Goal: Navigation & Orientation: Find specific page/section

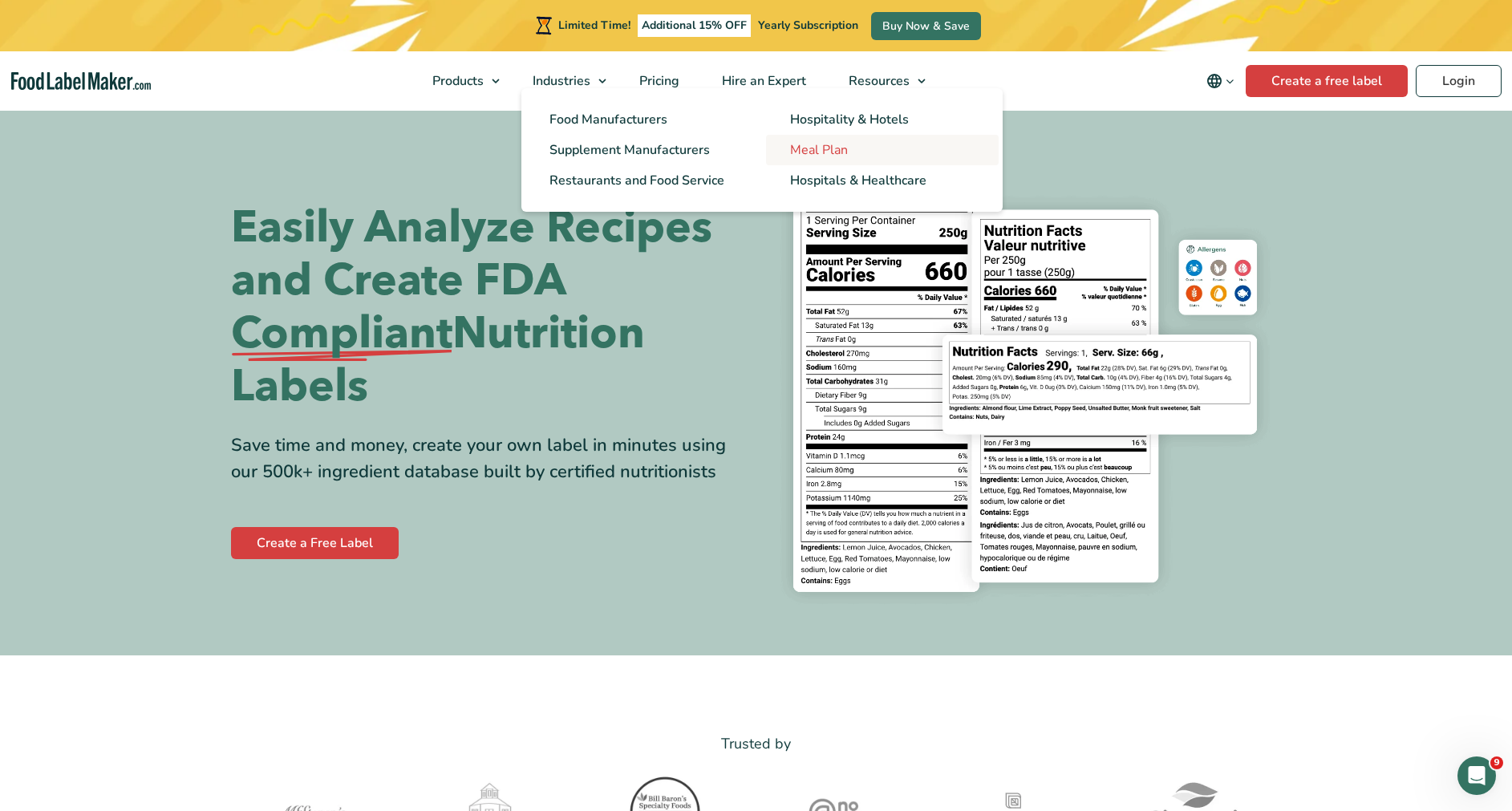
click at [828, 149] on span "Meal Plan" at bounding box center [819, 150] width 58 height 18
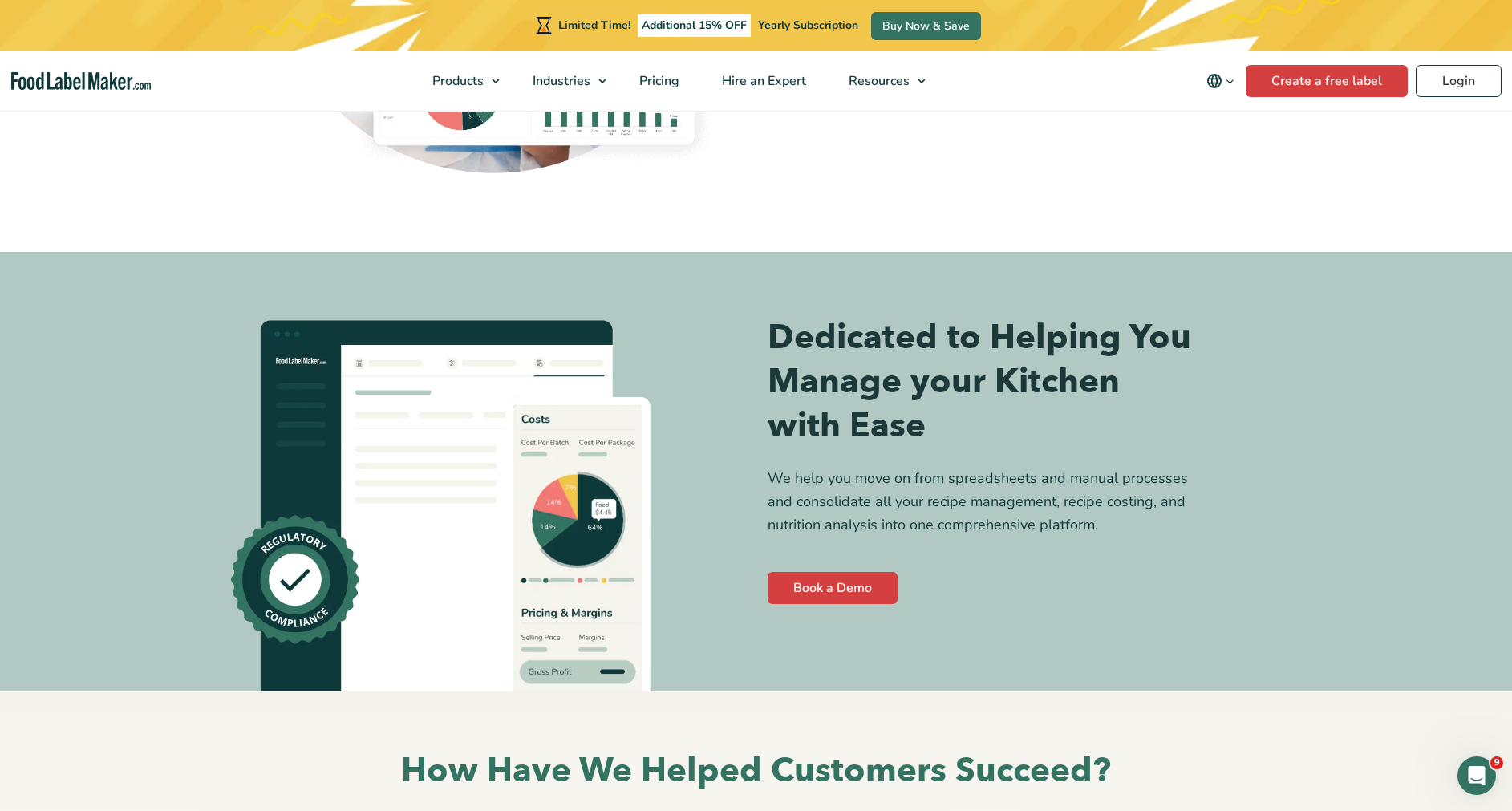
scroll to position [5854, 0]
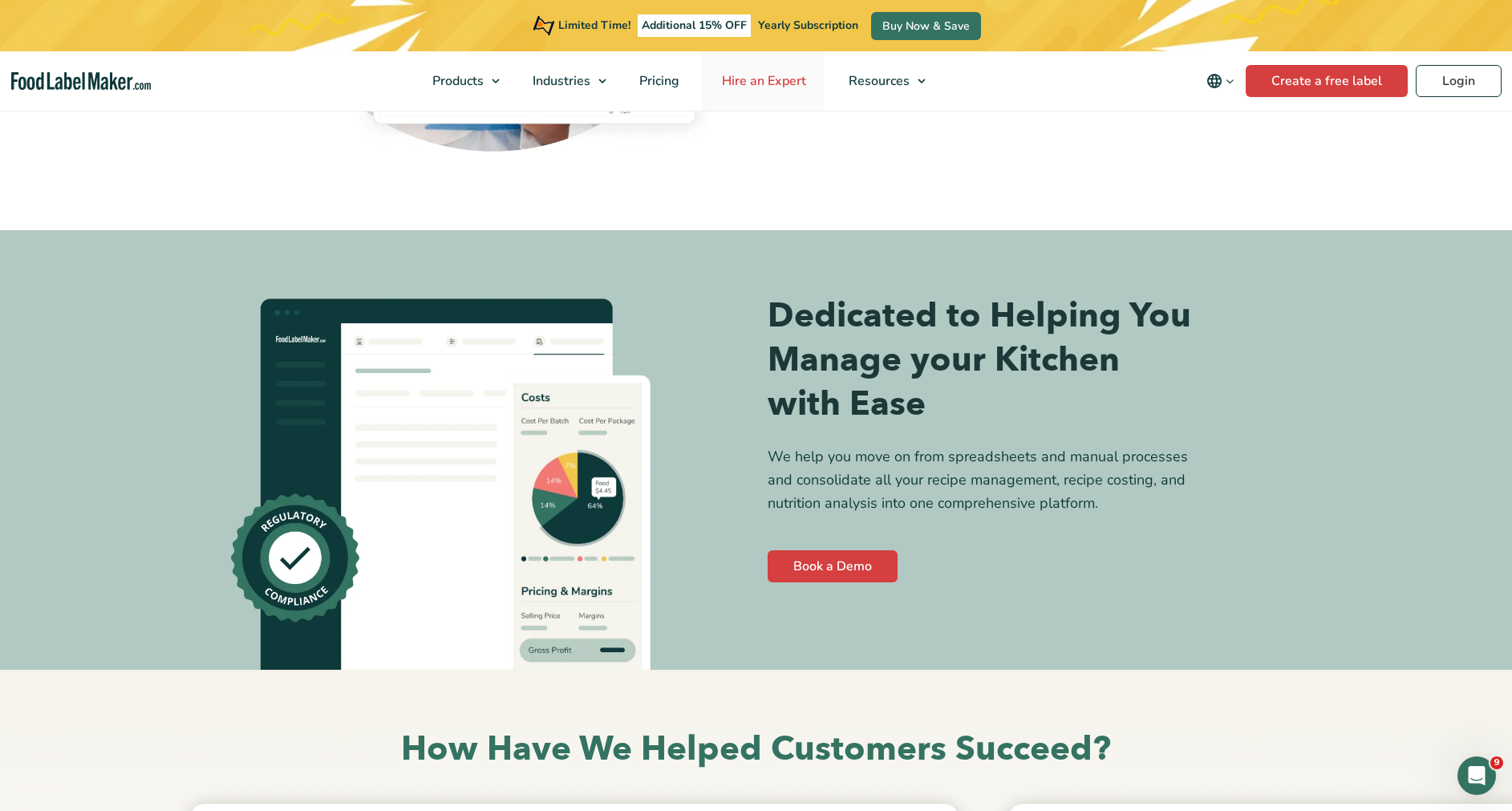
click at [795, 85] on span "Hire an Expert" at bounding box center [763, 81] width 90 height 18
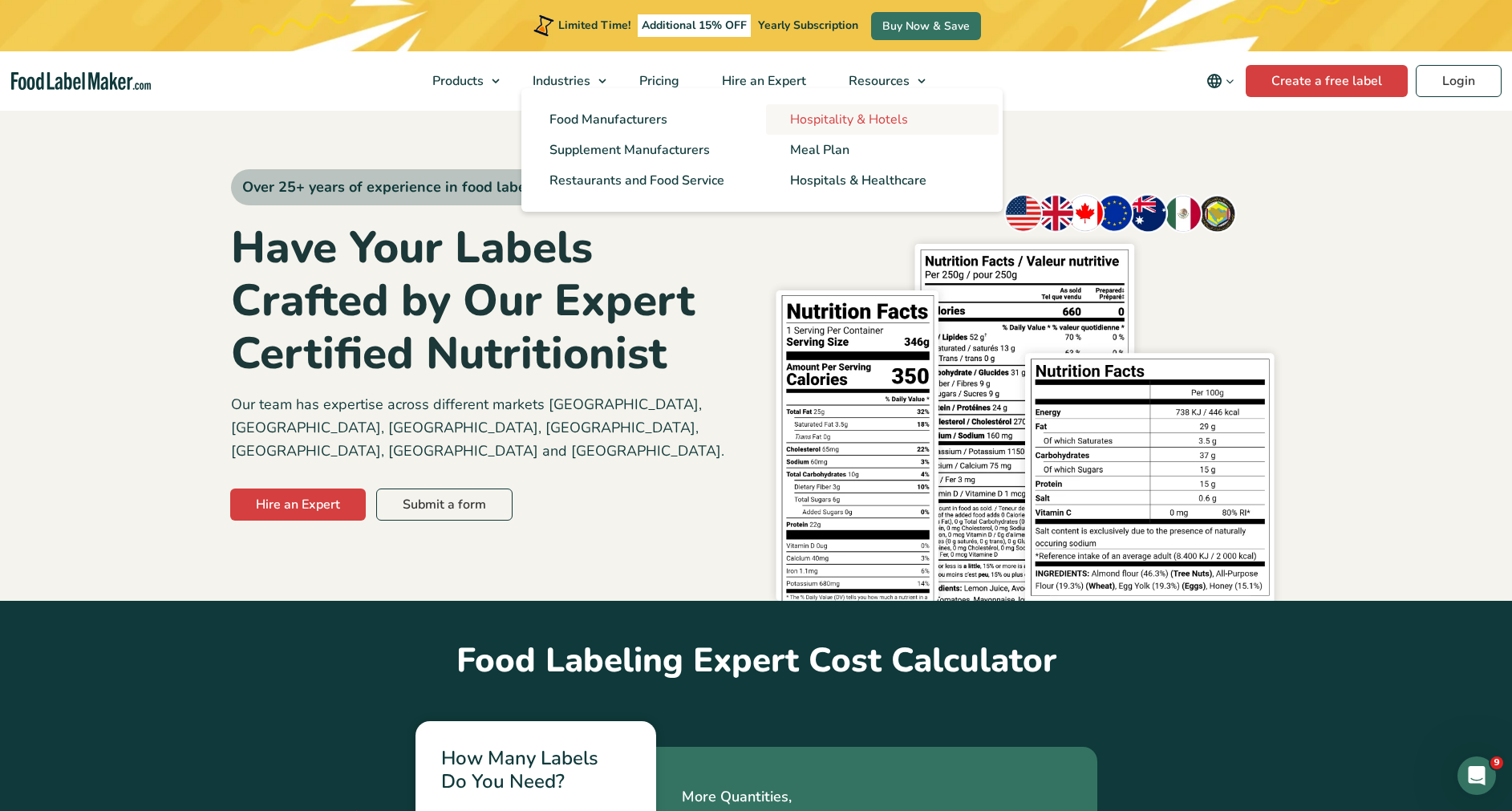
click at [836, 121] on span "Hospitality & Hotels" at bounding box center [849, 120] width 118 height 18
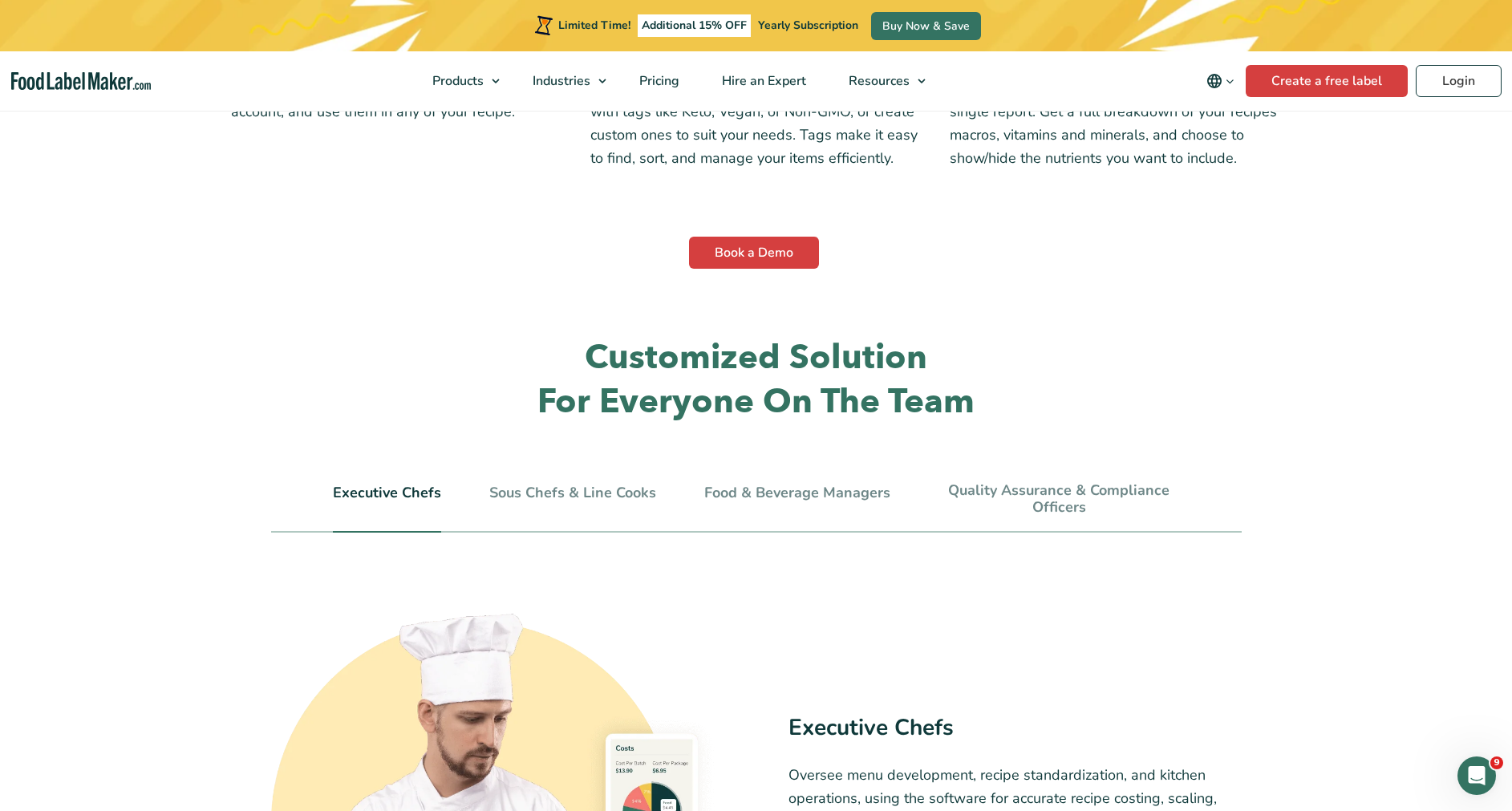
scroll to position [4945, 0]
